Goal: Find contact information: Find contact information

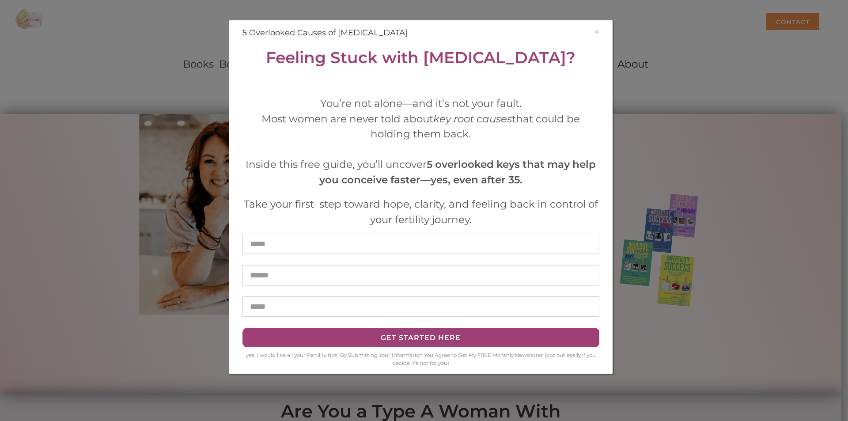
click at [687, 70] on div "× 5 Overlooked Causes of [MEDICAL_DATA] Feeling Stuck with [MEDICAL_DATA]? You’…" at bounding box center [424, 210] width 848 height 421
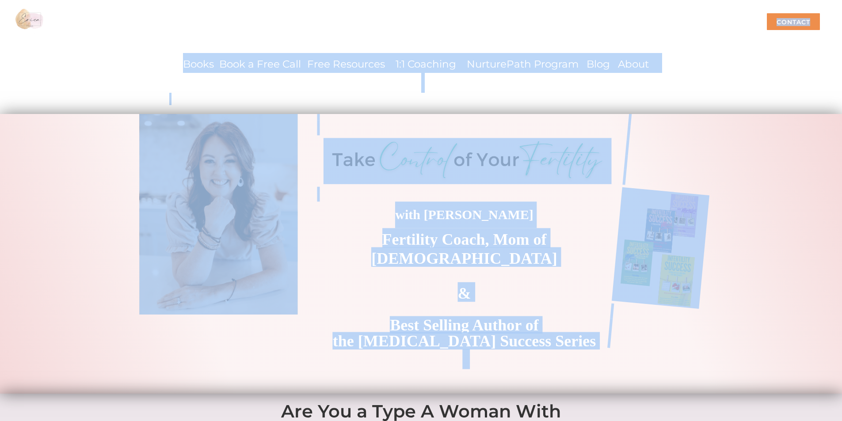
drag, startPoint x: 838, startPoint y: 26, endPoint x: 848, endPoint y: 313, distance: 287.9
click at [833, 120] on div "with [PERSON_NAME] Fertility Coach, Mom of [DEMOGRAPHIC_DATA] & Best Selling Au…" at bounding box center [421, 254] width 842 height 280
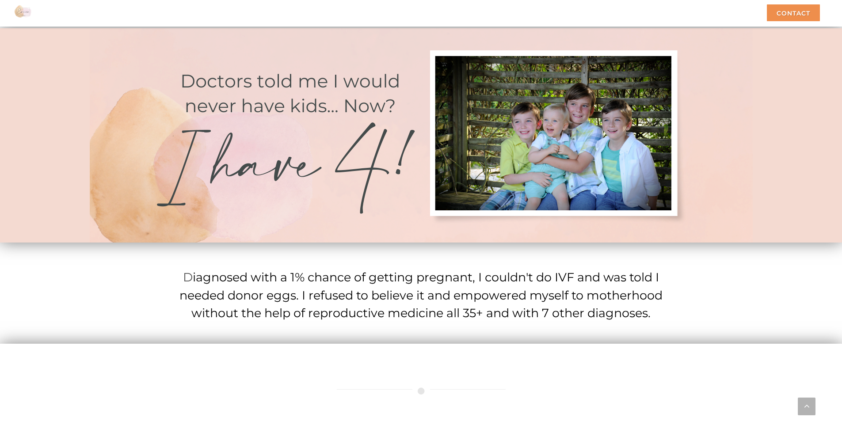
scroll to position [2520, 0]
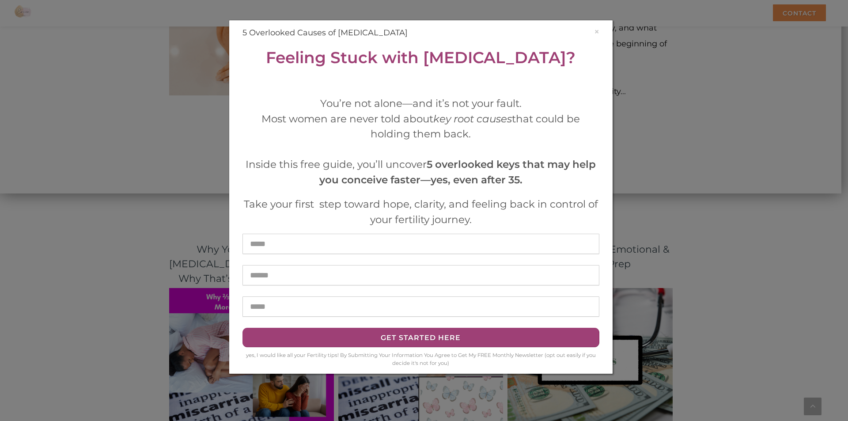
drag, startPoint x: 843, startPoint y: 195, endPoint x: 775, endPoint y: 323, distance: 145.5
click at [771, 313] on div "× 5 Overlooked Causes of [MEDICAL_DATA] Feeling Stuck with [MEDICAL_DATA]? You’…" at bounding box center [424, 210] width 848 height 421
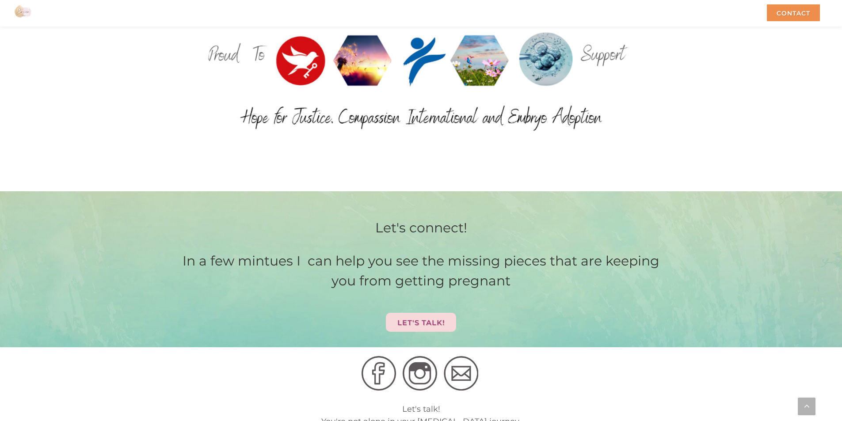
scroll to position [4122, 0]
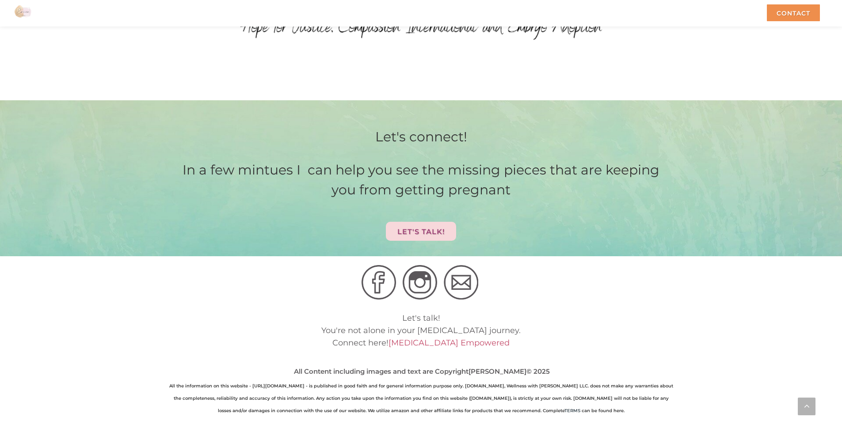
click at [373, 265] on img at bounding box center [378, 282] width 34 height 34
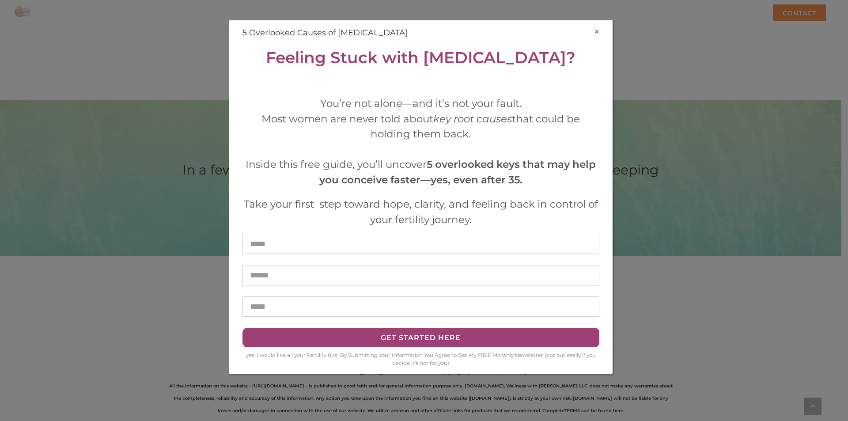
click at [597, 30] on button "×" at bounding box center [596, 31] width 5 height 9
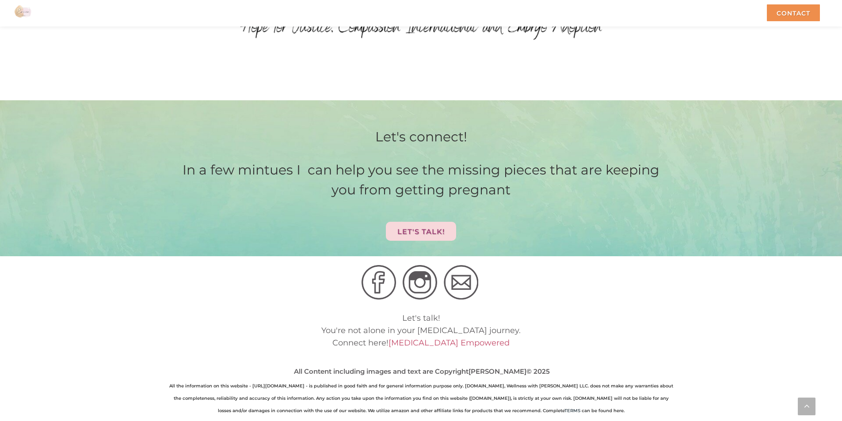
click at [631, 312] on div "Let's talk! You're not alone in your [MEDICAL_DATA] journey. Connect her e! [ME…" at bounding box center [421, 364] width 504 height 104
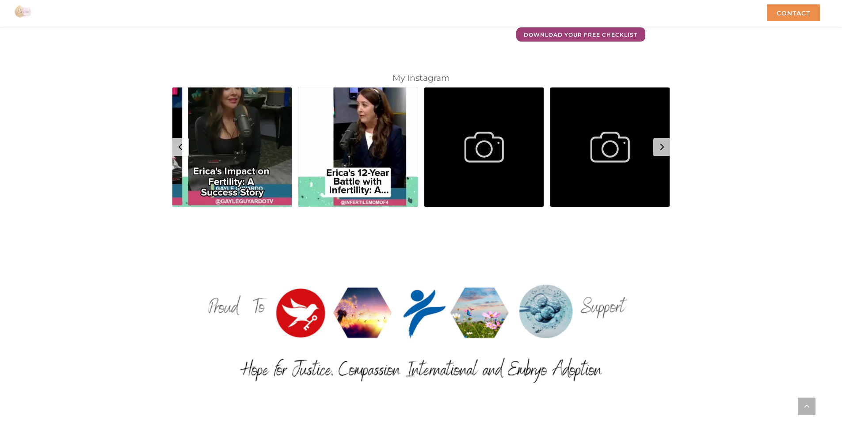
scroll to position [3769, 0]
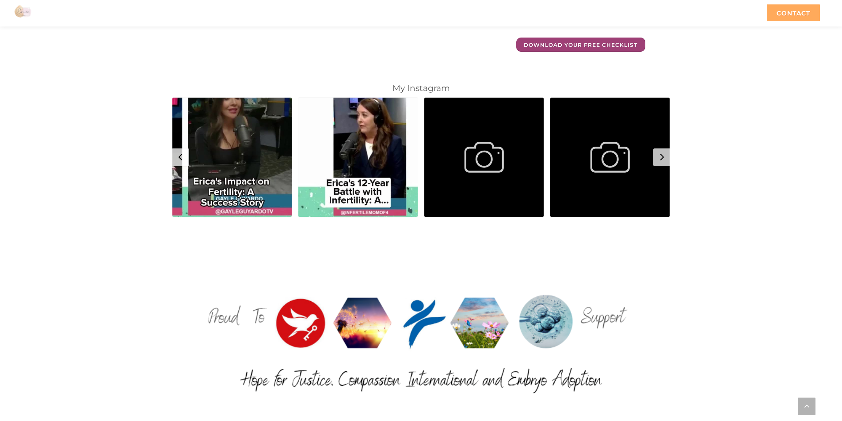
click at [790, 16] on div "Contact" at bounding box center [793, 12] width 53 height 17
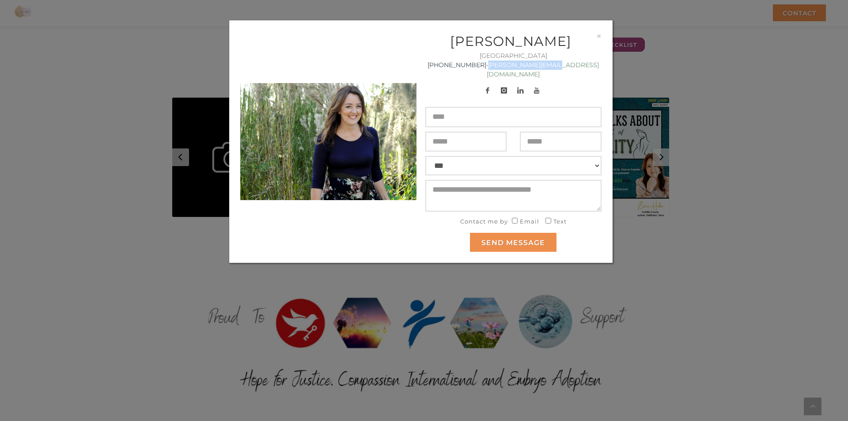
copy link "[PERSON_NAME][EMAIL_ADDRESS][DOMAIN_NAME]"
drag, startPoint x: 581, startPoint y: 65, endPoint x: 503, endPoint y: 66, distance: 78.2
click at [503, 66] on div "USA [PHONE_NUMBER] • [PERSON_NAME][EMAIL_ADDRESS][DOMAIN_NAME]" at bounding box center [514, 76] width 176 height 51
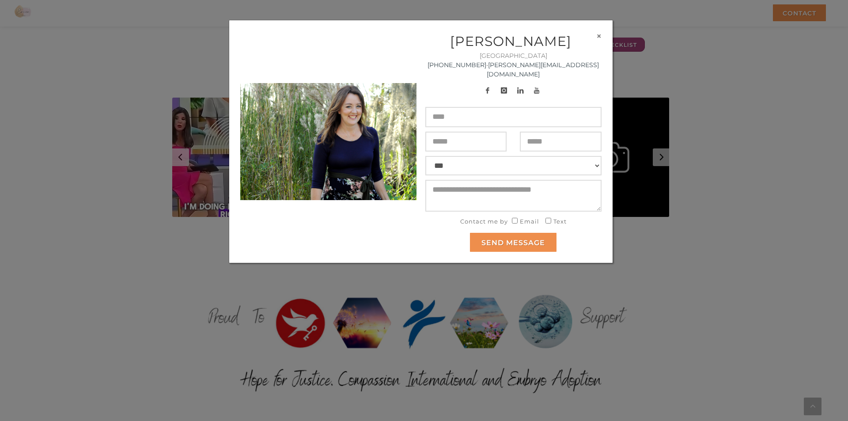
click at [597, 34] on button "×" at bounding box center [599, 35] width 5 height 9
